Goal: Book appointment/travel/reservation

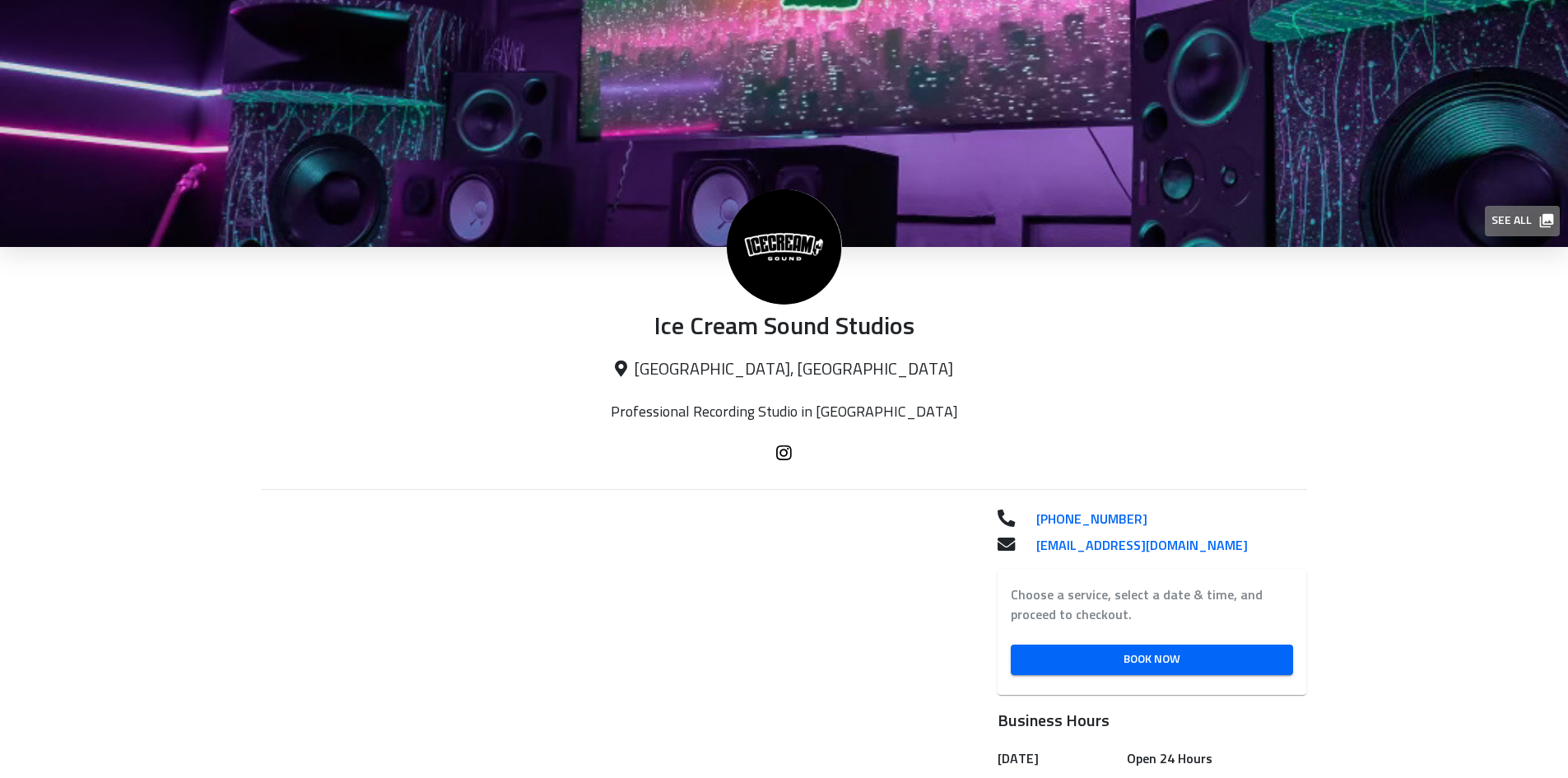
click at [1544, 225] on icon "button" at bounding box center [1547, 220] width 17 height 17
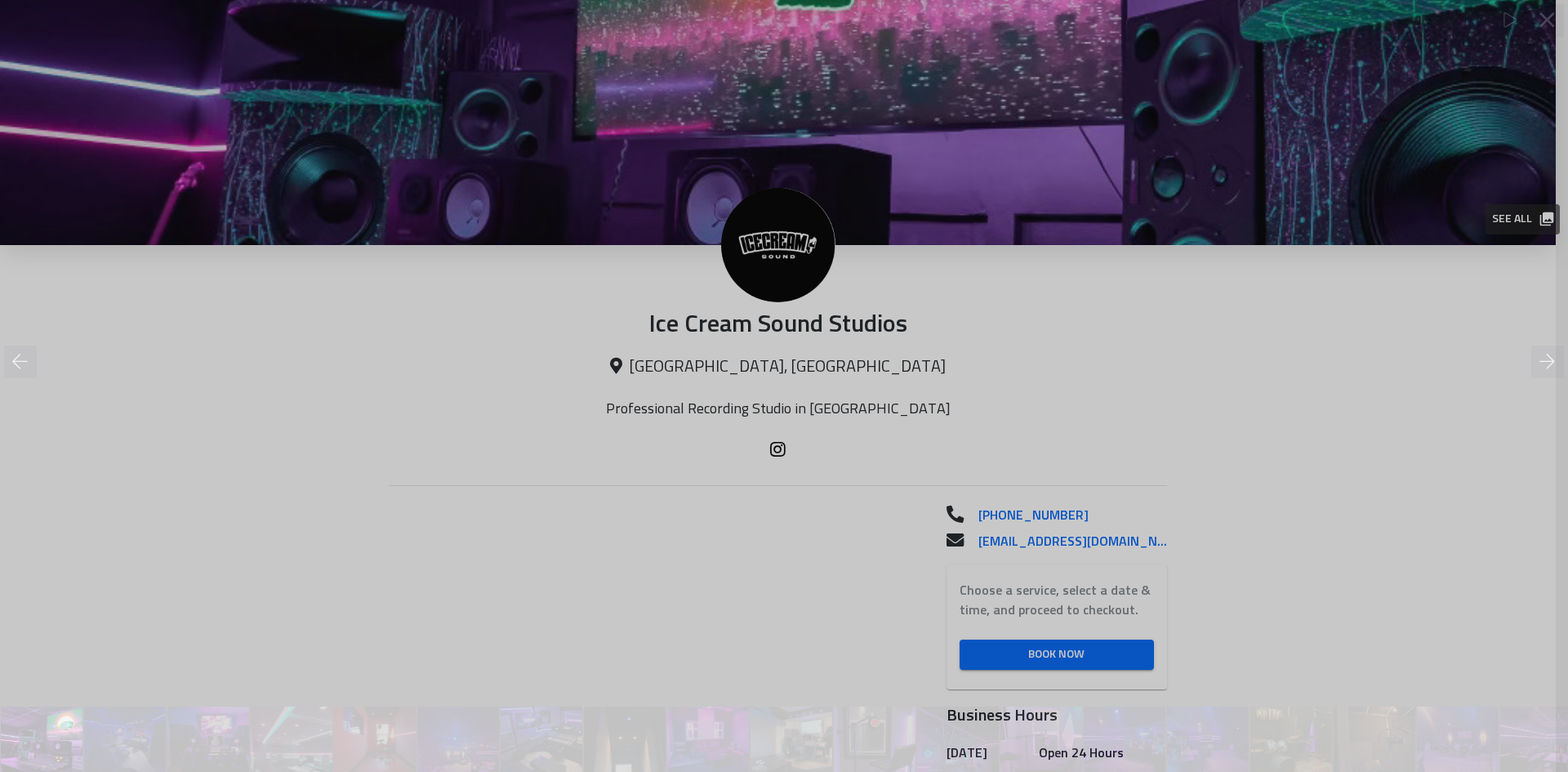
scroll to position [0, 1]
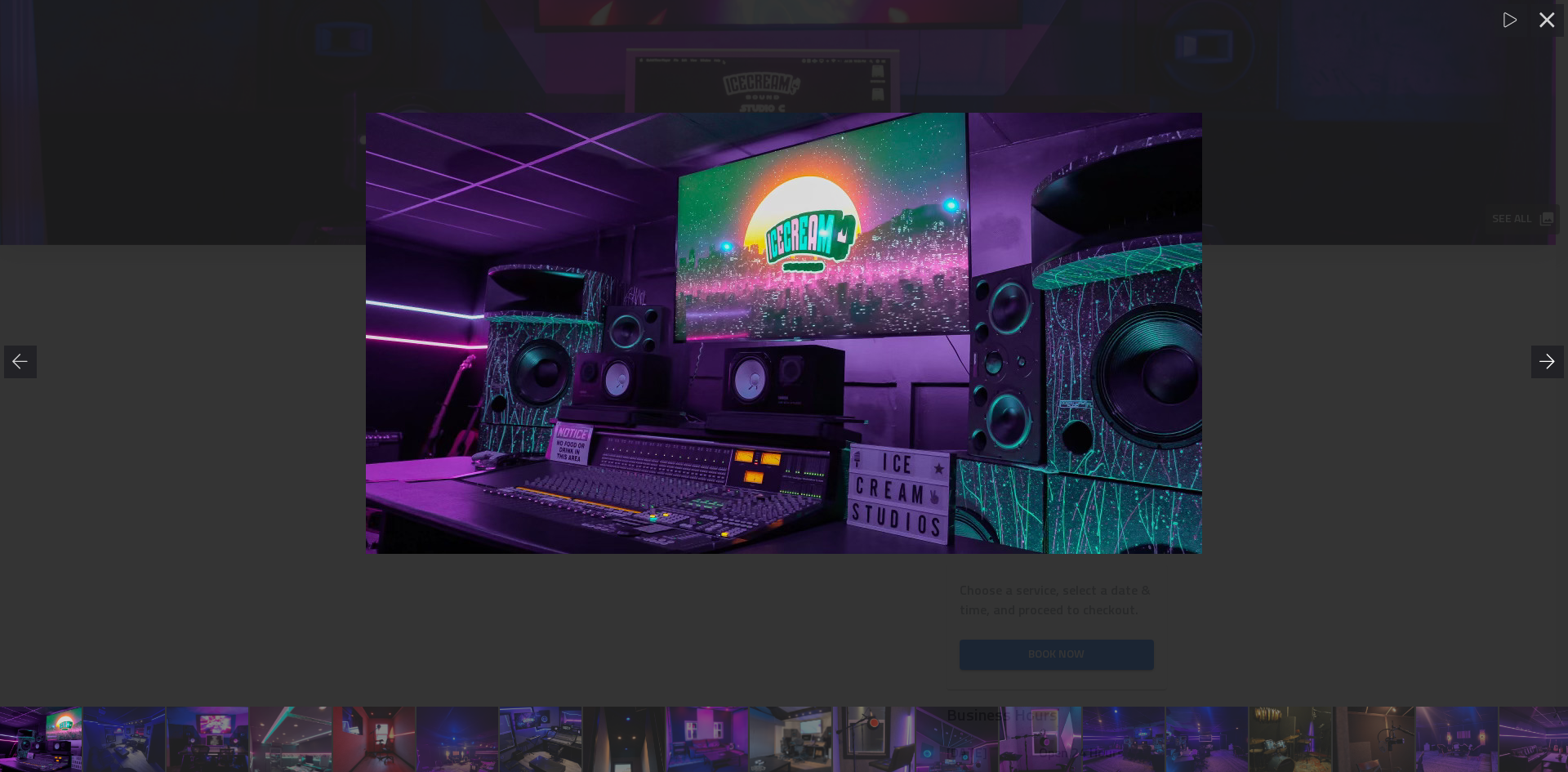
click at [1545, 354] on icon at bounding box center [1548, 361] width 17 height 17
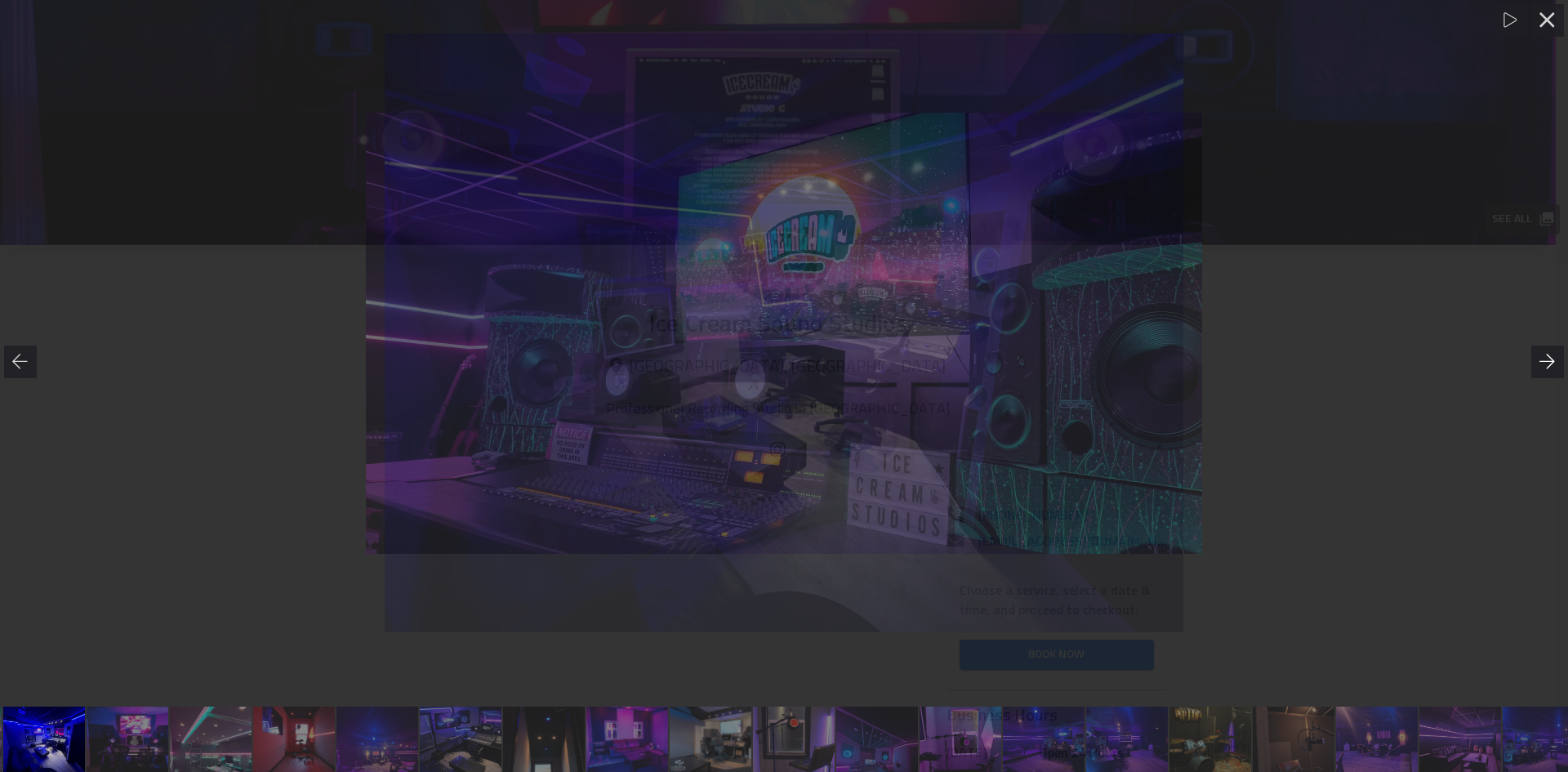
scroll to position [0, 84]
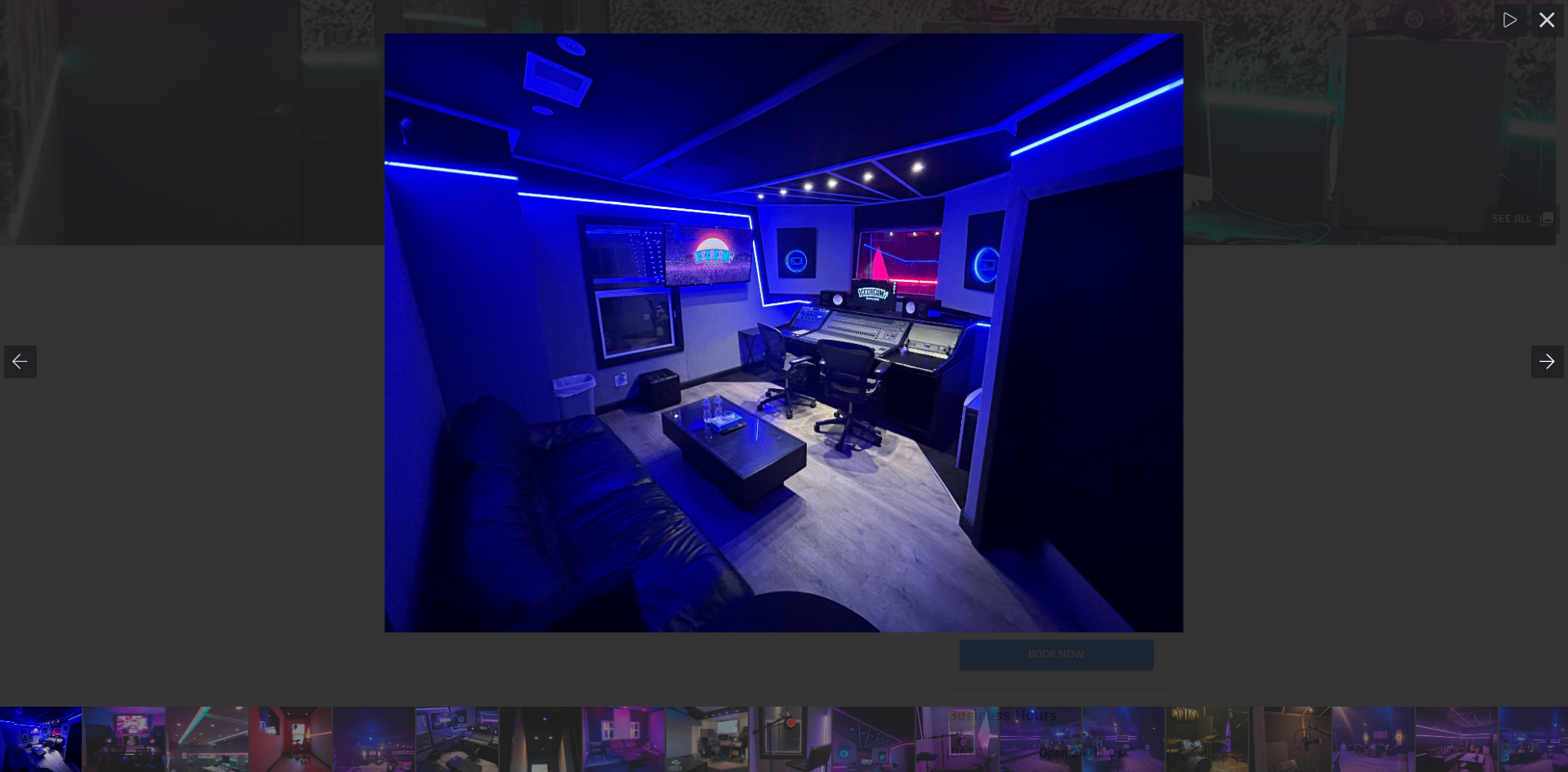
click at [1545, 354] on icon at bounding box center [1548, 361] width 17 height 17
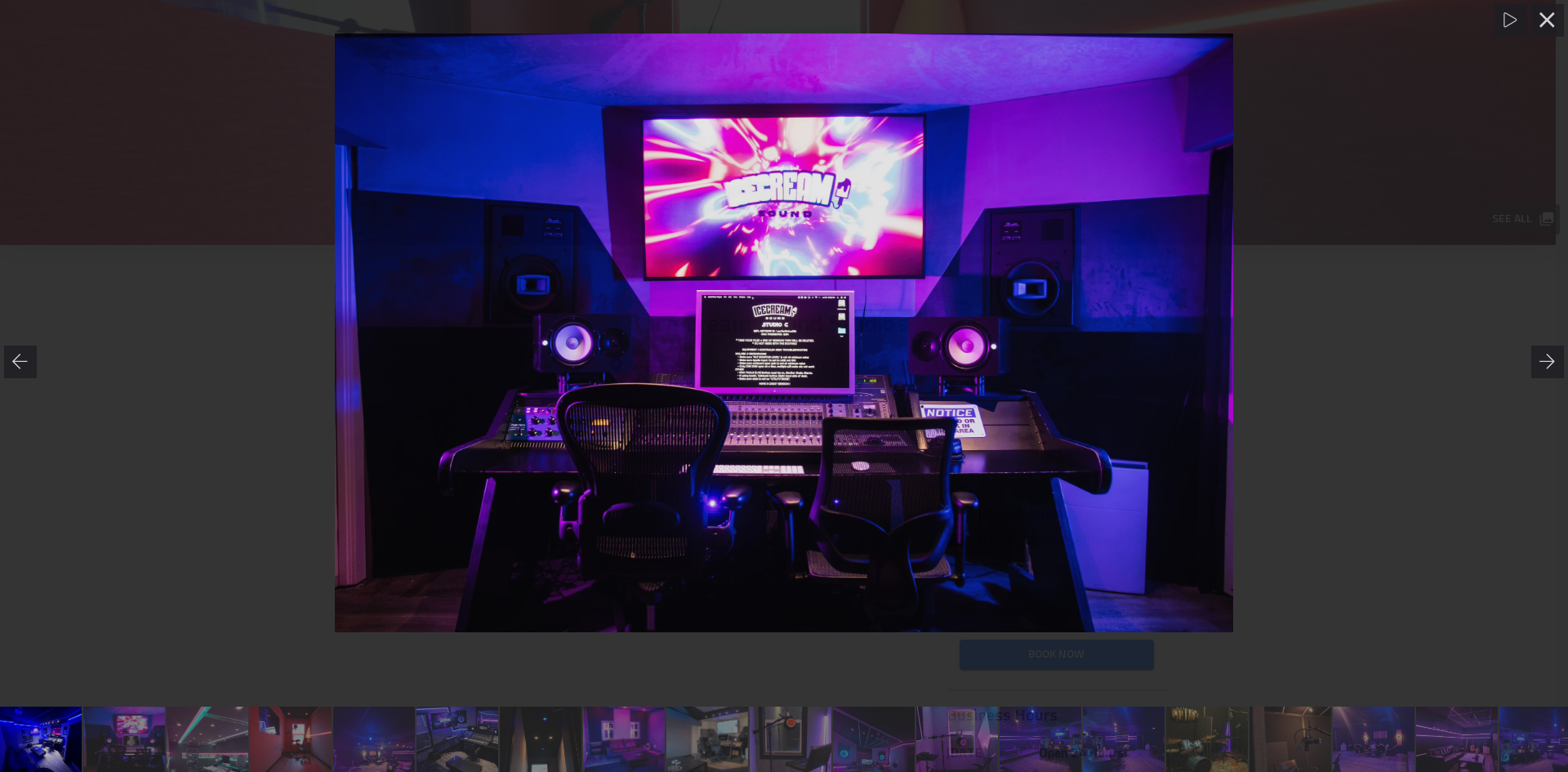
click at [777, 347] on img at bounding box center [784, 333] width 799 height 600
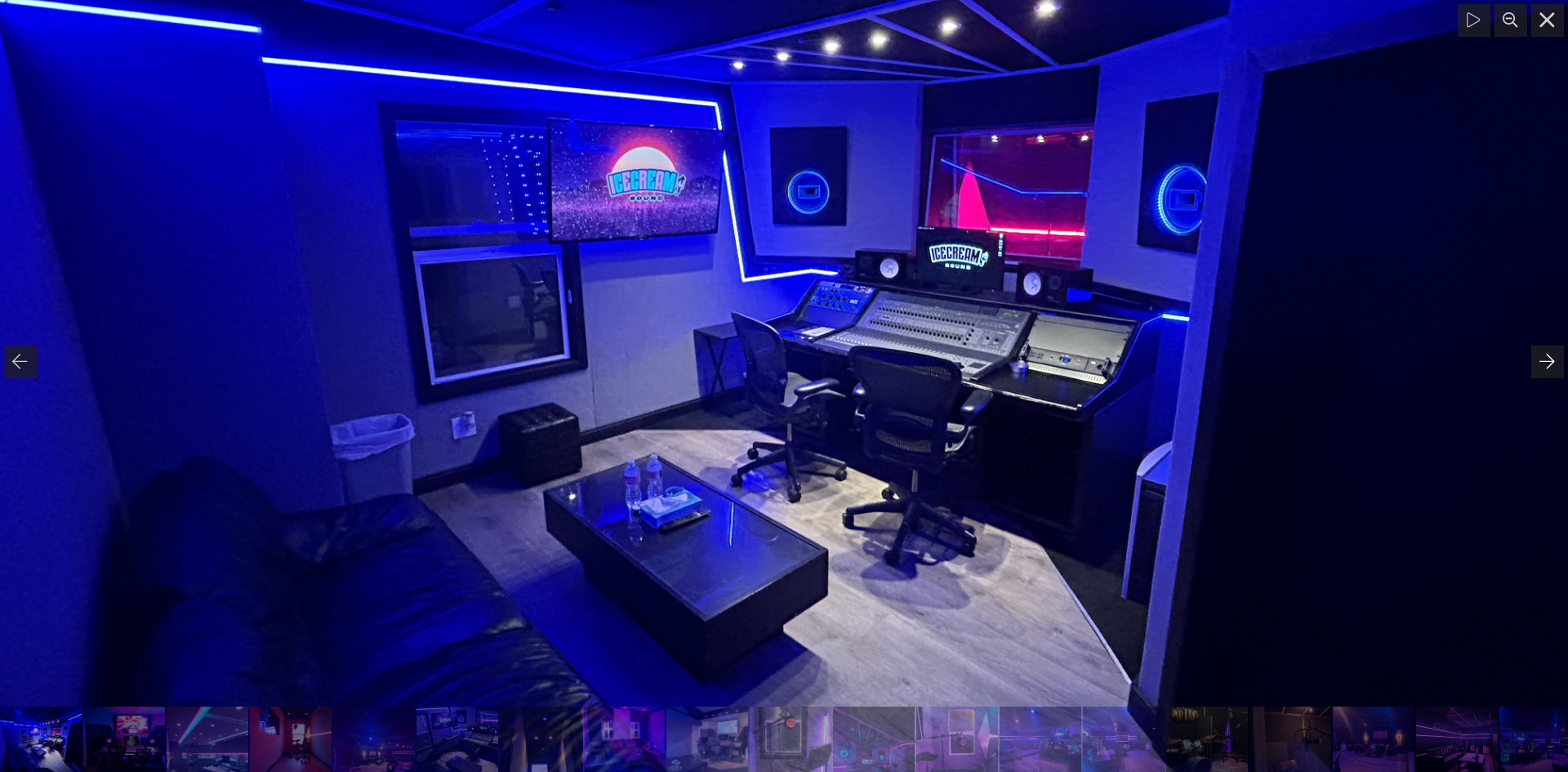
click at [1546, 367] on icon at bounding box center [1548, 361] width 17 height 17
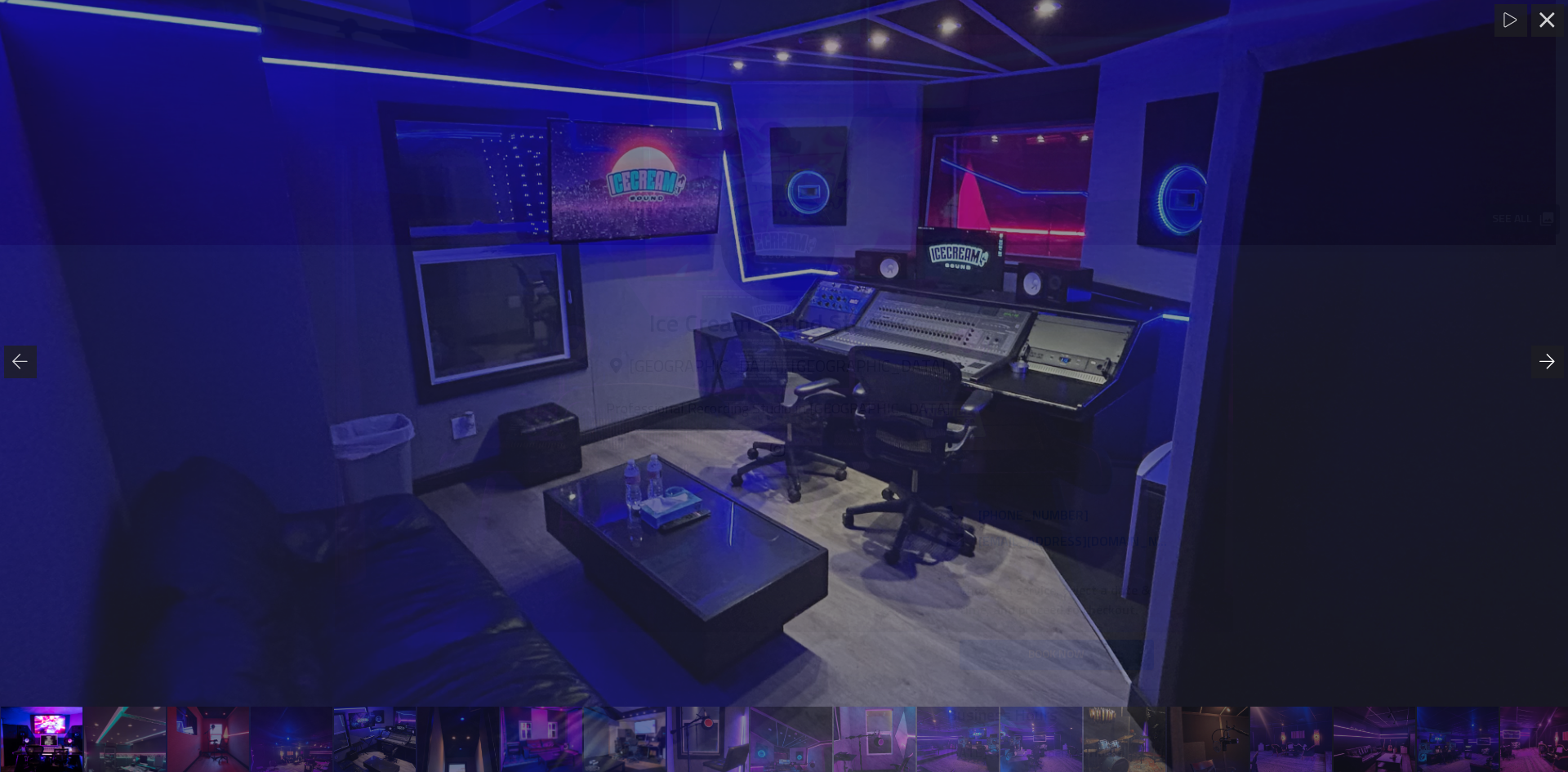
scroll to position [0, 167]
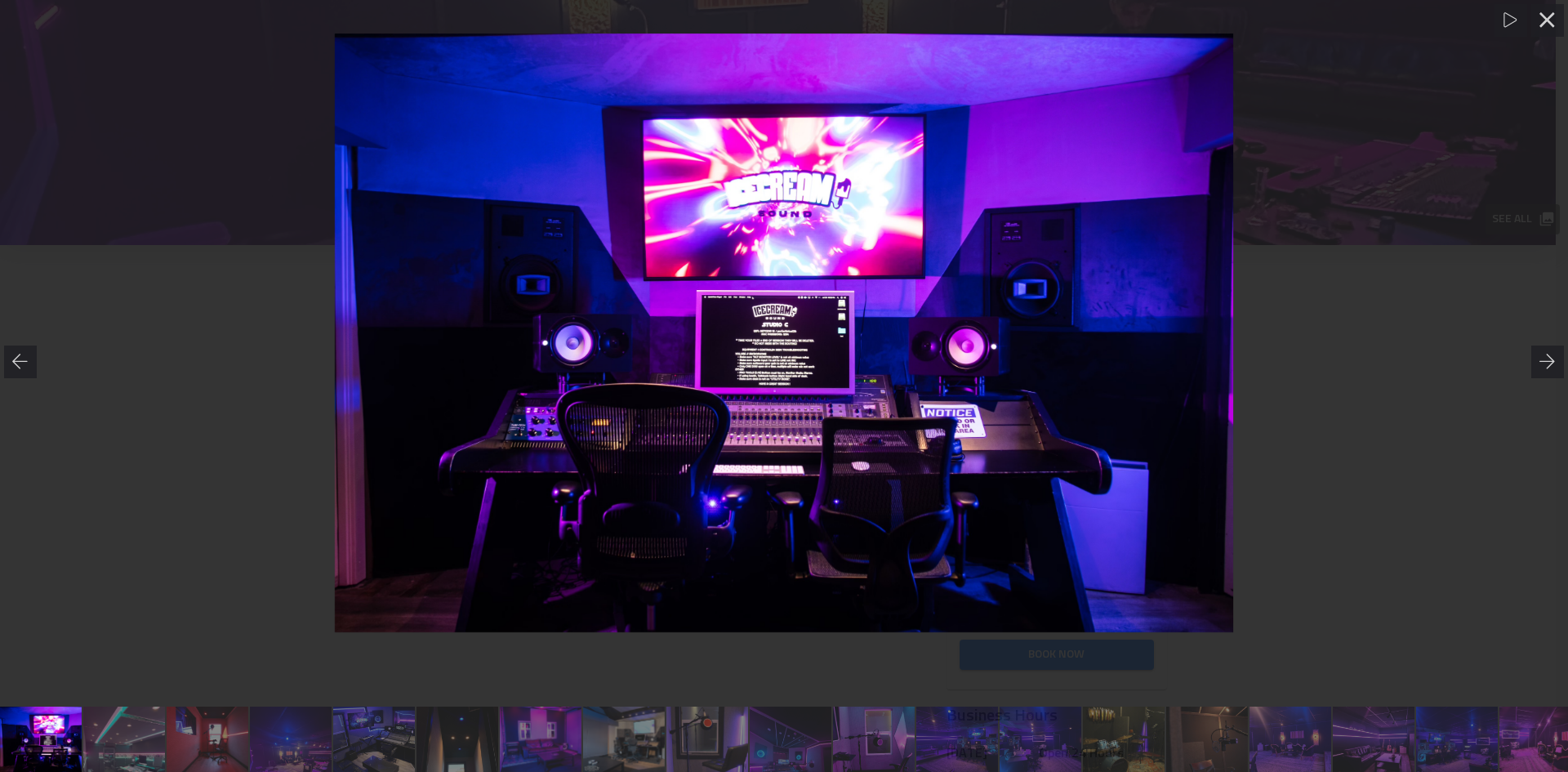
click at [796, 342] on img at bounding box center [784, 332] width 899 height 599
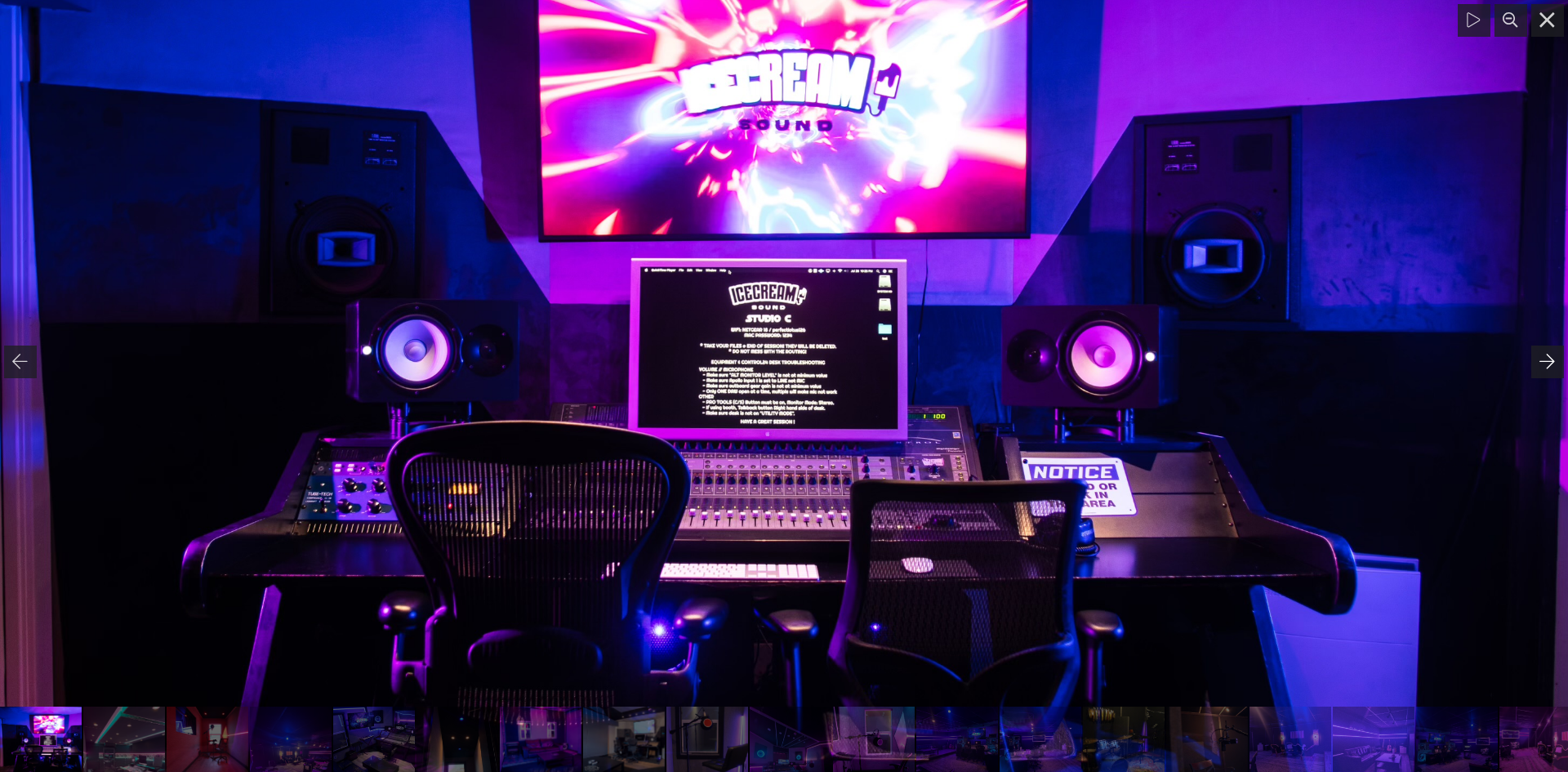
click at [1550, 367] on icon at bounding box center [1548, 361] width 17 height 17
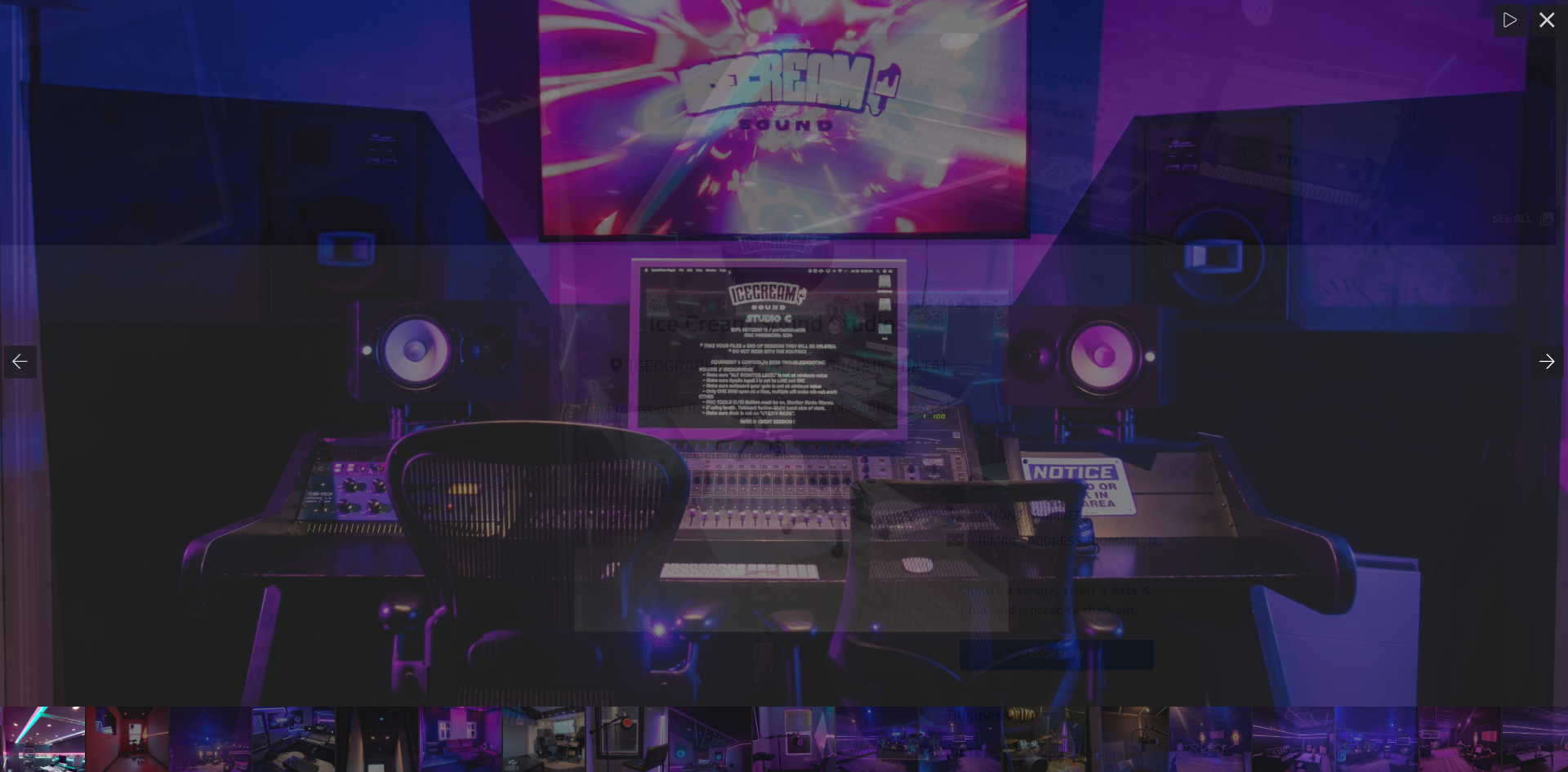
scroll to position [0, 251]
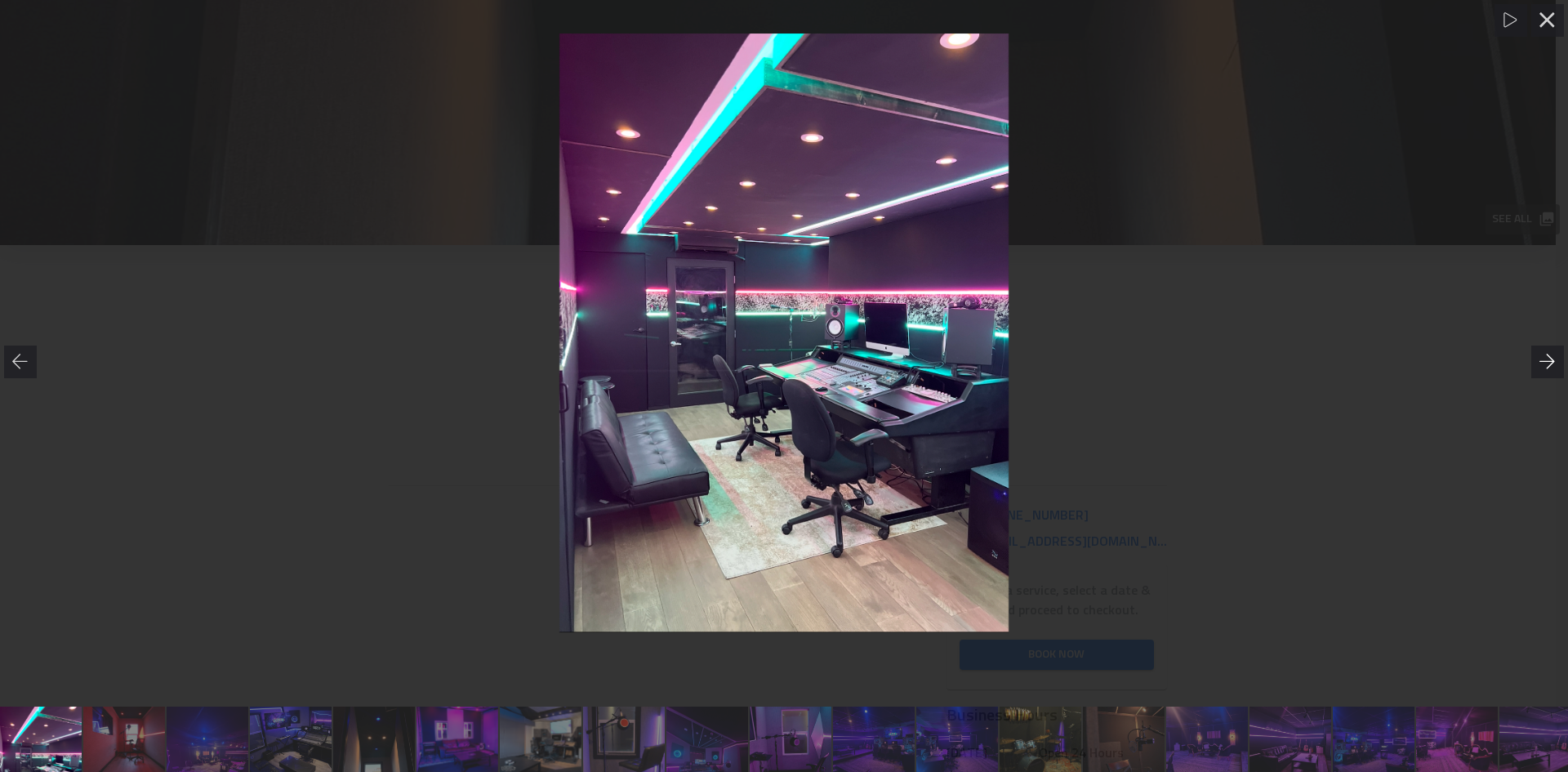
click at [1550, 367] on icon at bounding box center [1548, 361] width 17 height 17
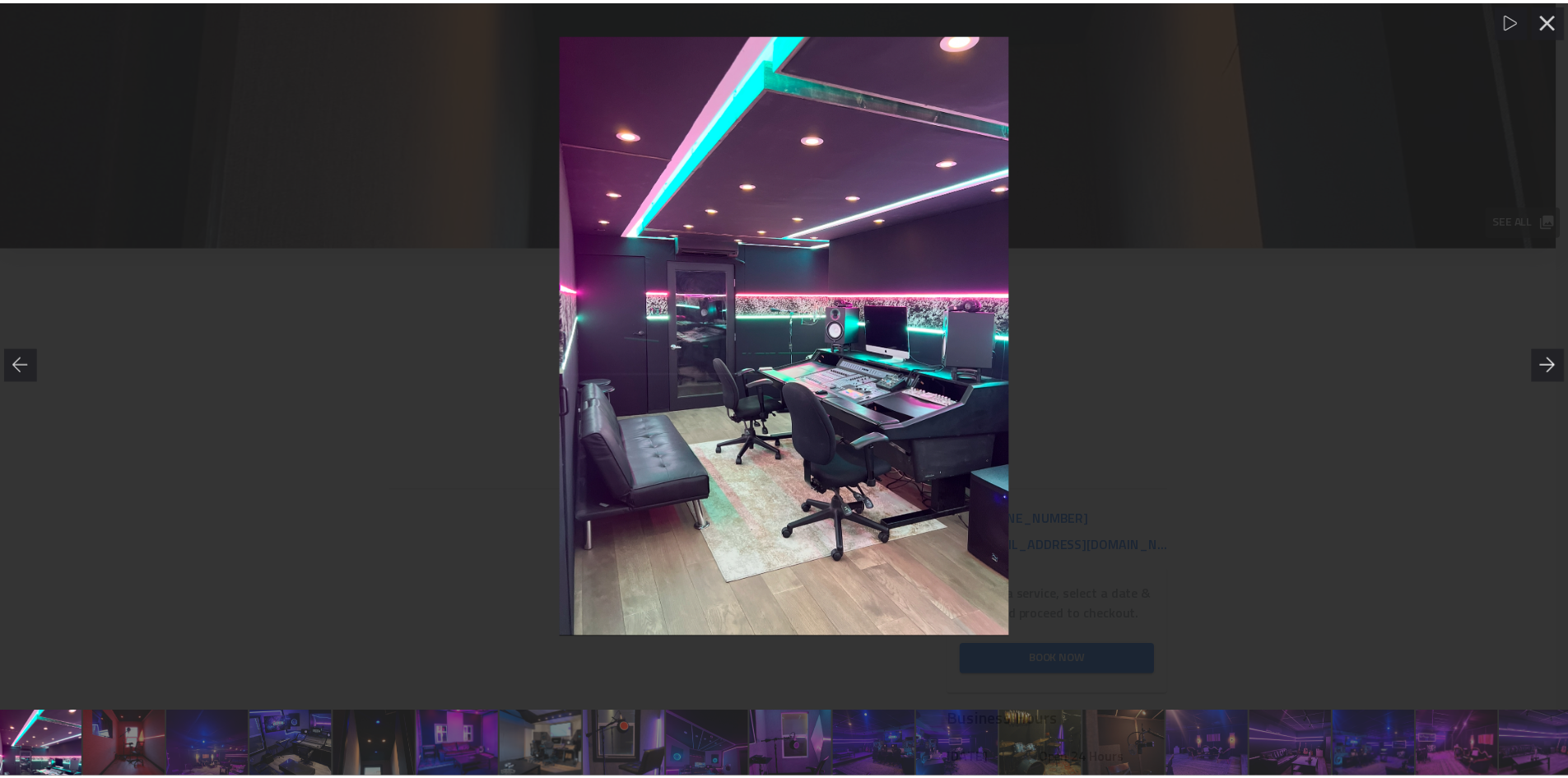
scroll to position [0, 267]
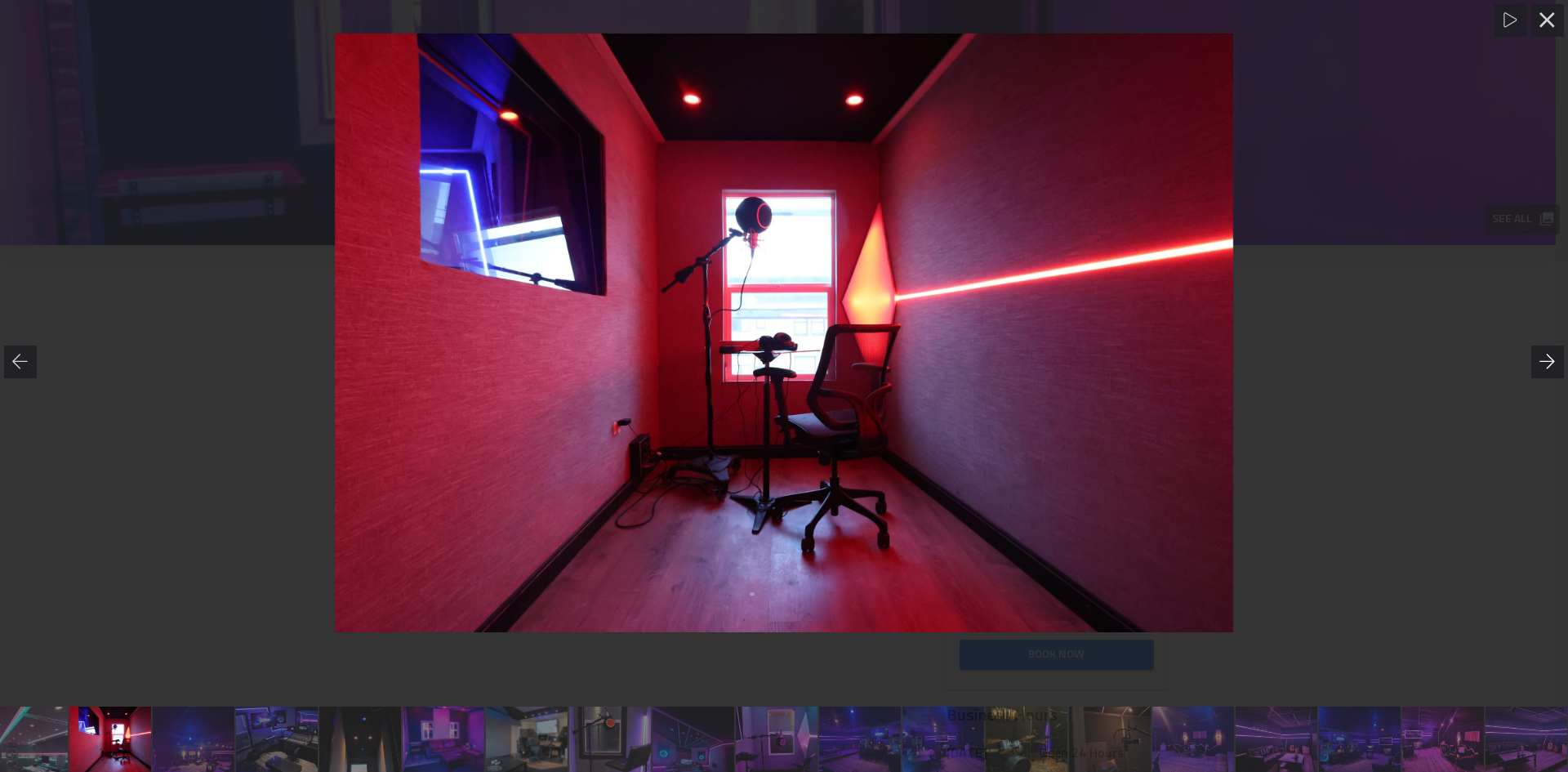
click at [1550, 367] on icon at bounding box center [1548, 361] width 17 height 17
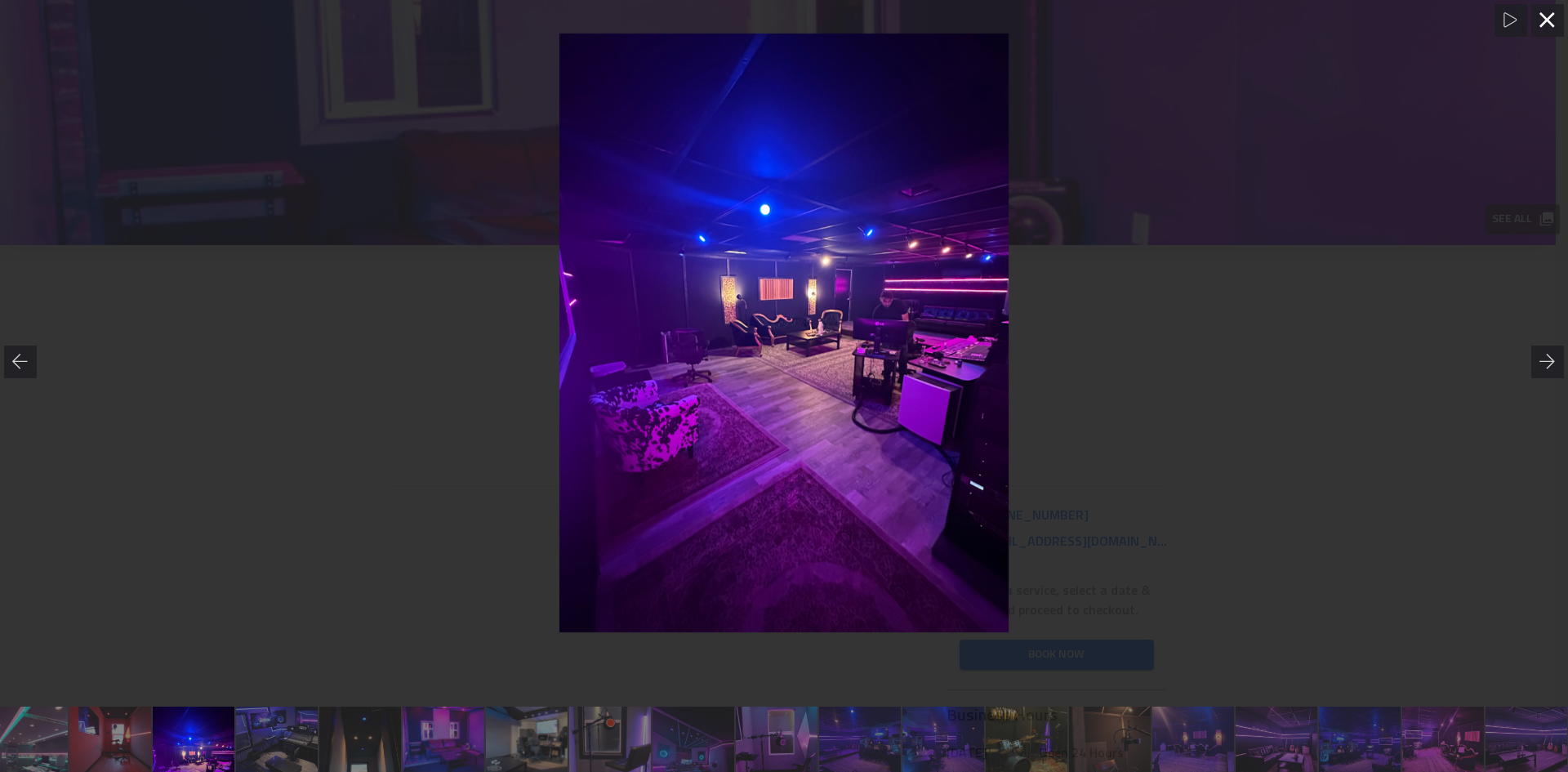
click at [1547, 24] on icon at bounding box center [1548, 20] width 17 height 17
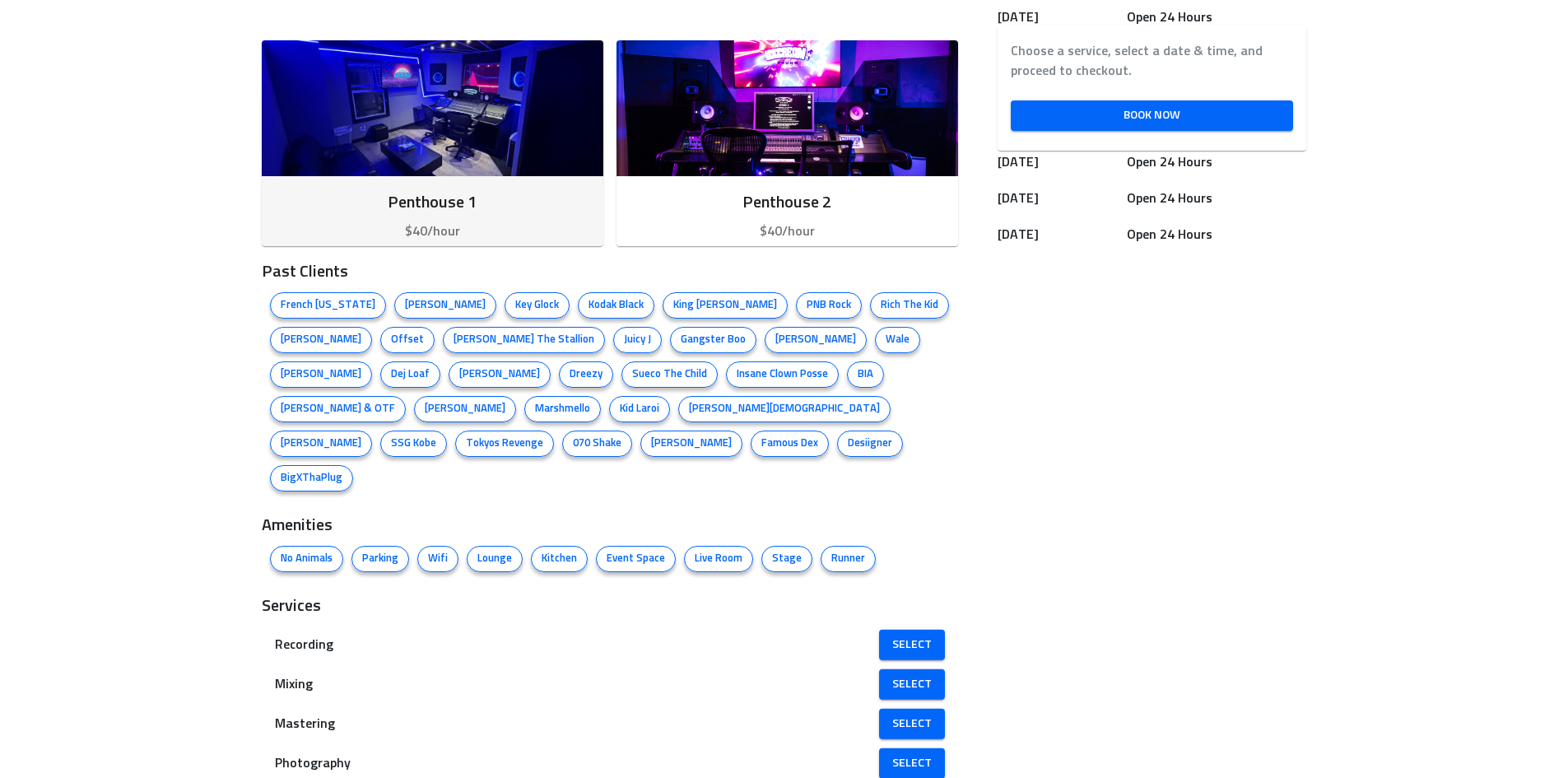
scroll to position [677, 0]
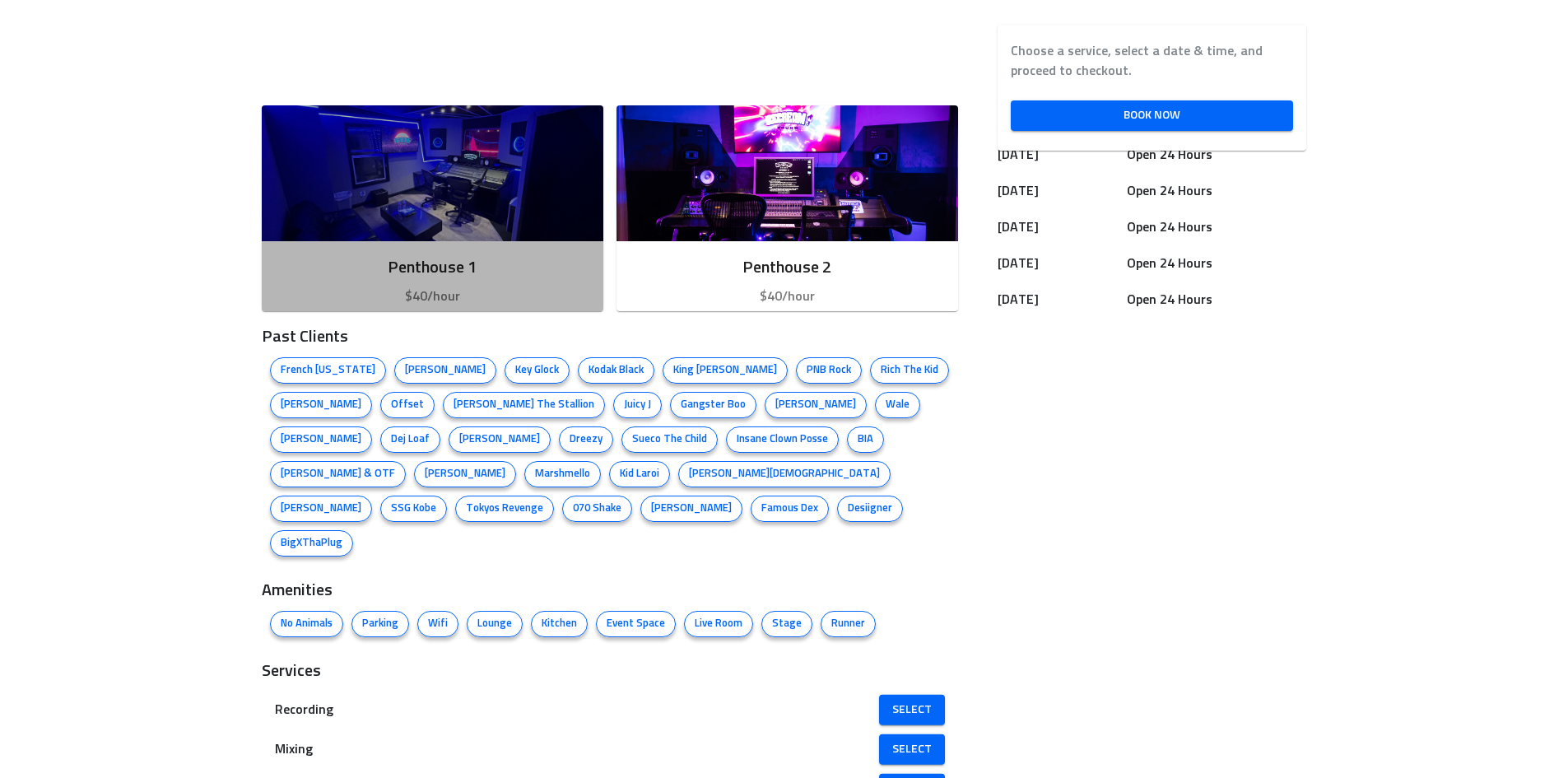
click at [545, 258] on h6 "Penthouse 1" at bounding box center [432, 268] width 316 height 27
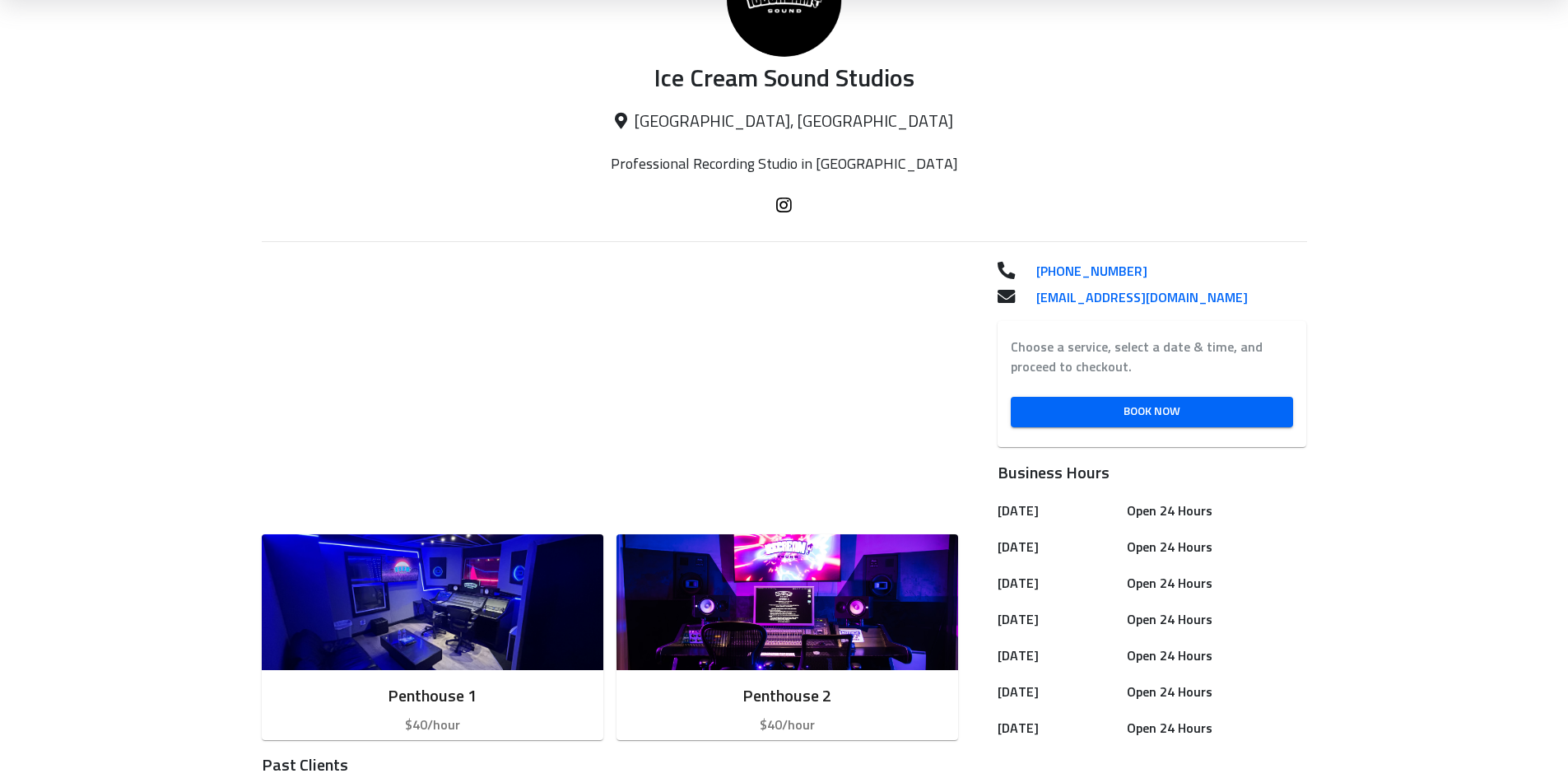
scroll to position [412, 0]
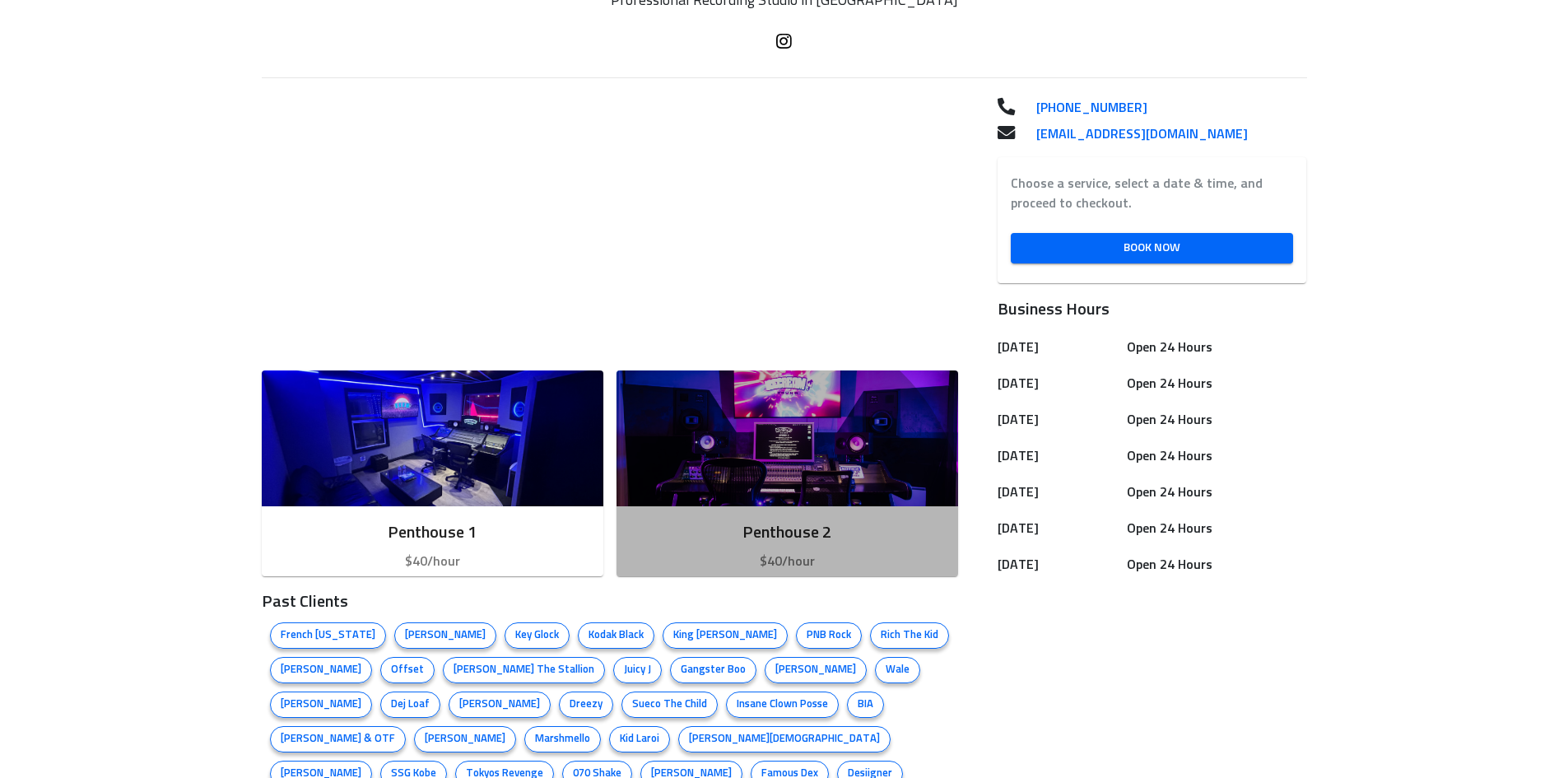
click at [801, 522] on h6 "Penthouse 2" at bounding box center [788, 533] width 316 height 27
